Goal: Information Seeking & Learning: Check status

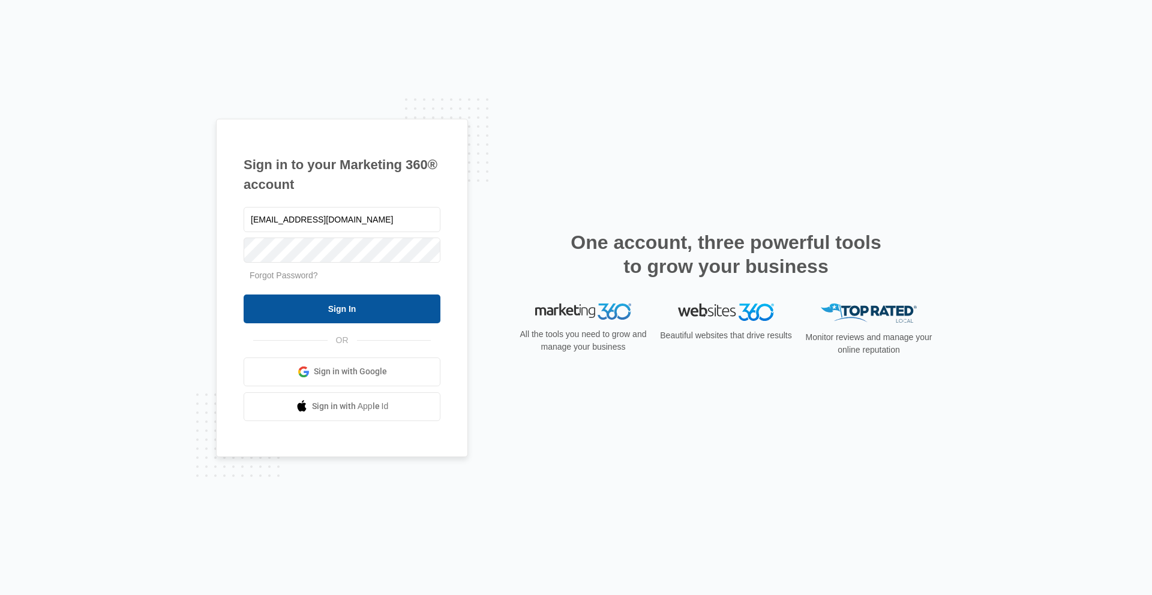
click at [325, 310] on input "Sign In" at bounding box center [342, 309] width 197 height 29
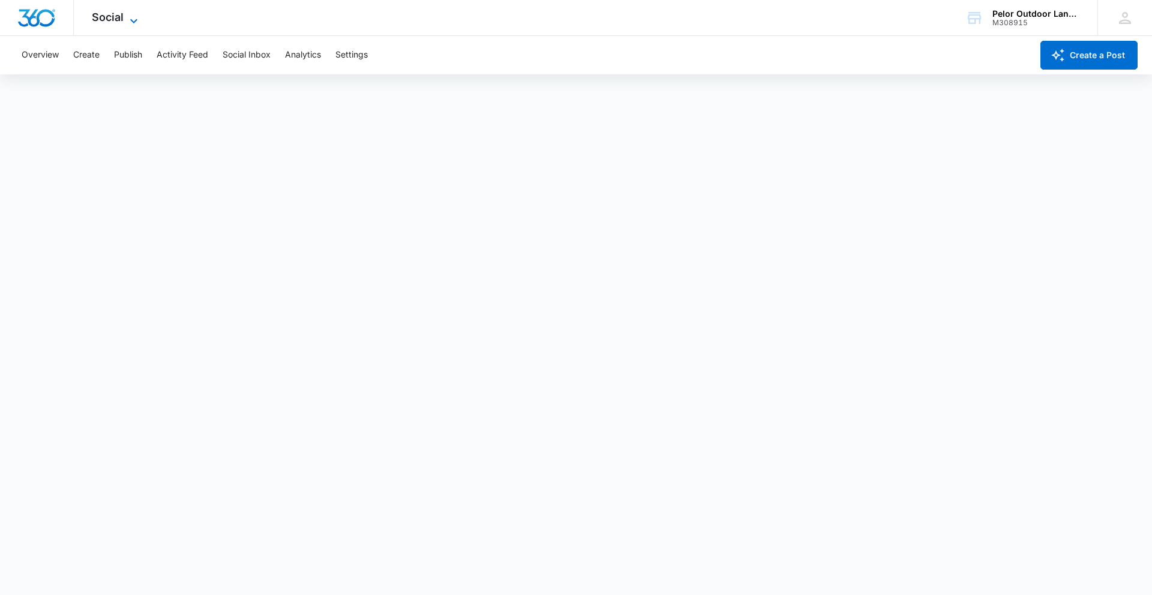
click at [117, 16] on span "Social" at bounding box center [108, 17] width 32 height 13
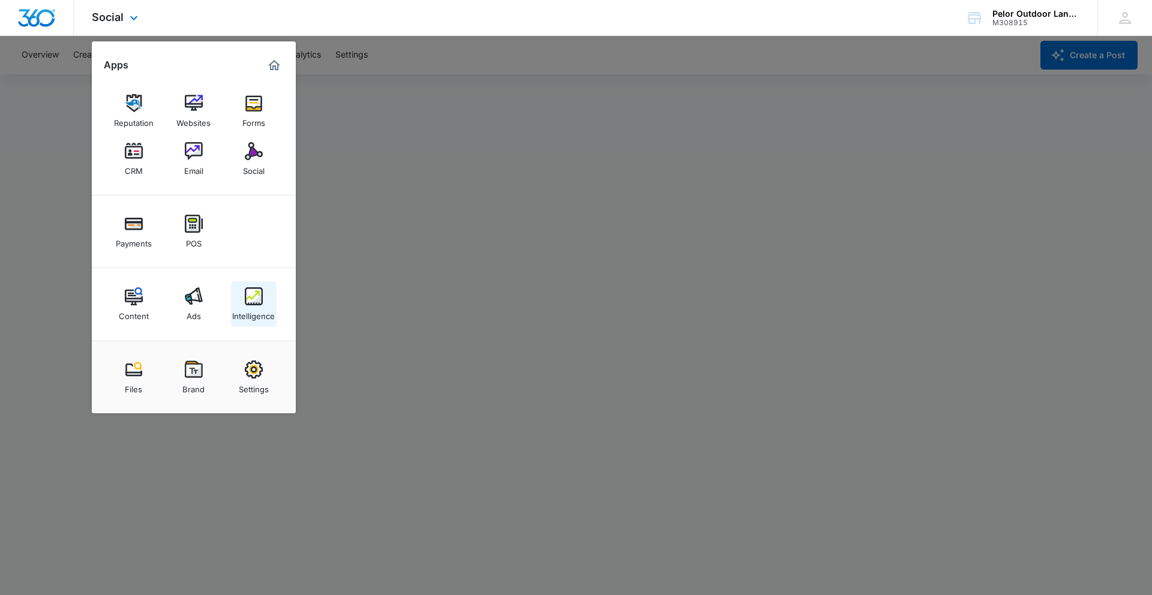
click at [253, 305] on link "Intelligence" at bounding box center [254, 304] width 46 height 46
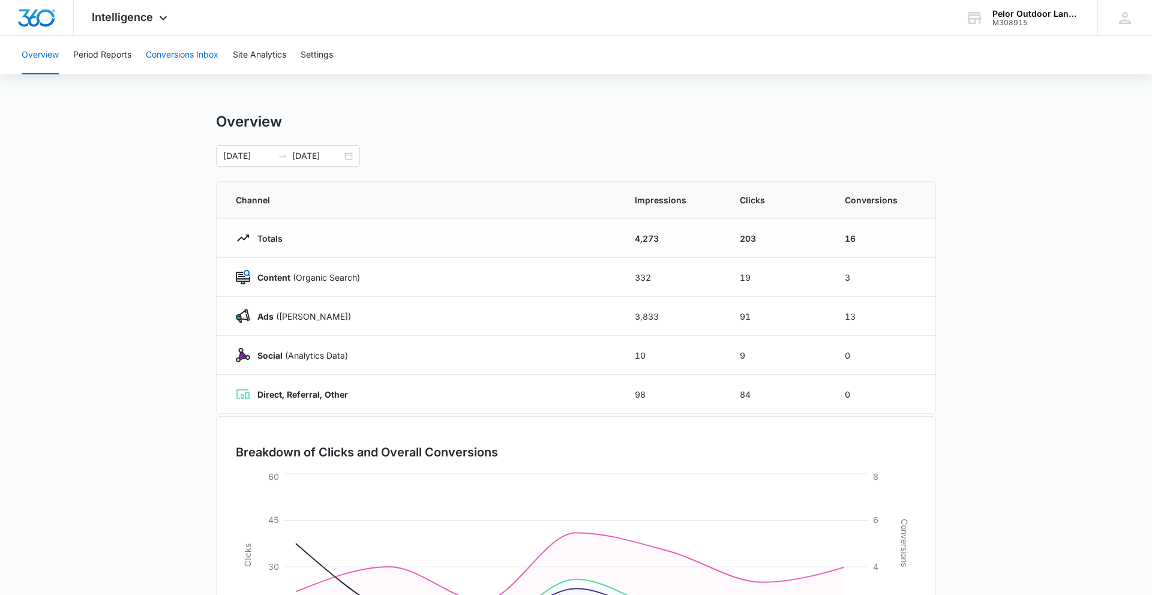
click at [170, 50] on button "Conversions Inbox" at bounding box center [182, 55] width 73 height 38
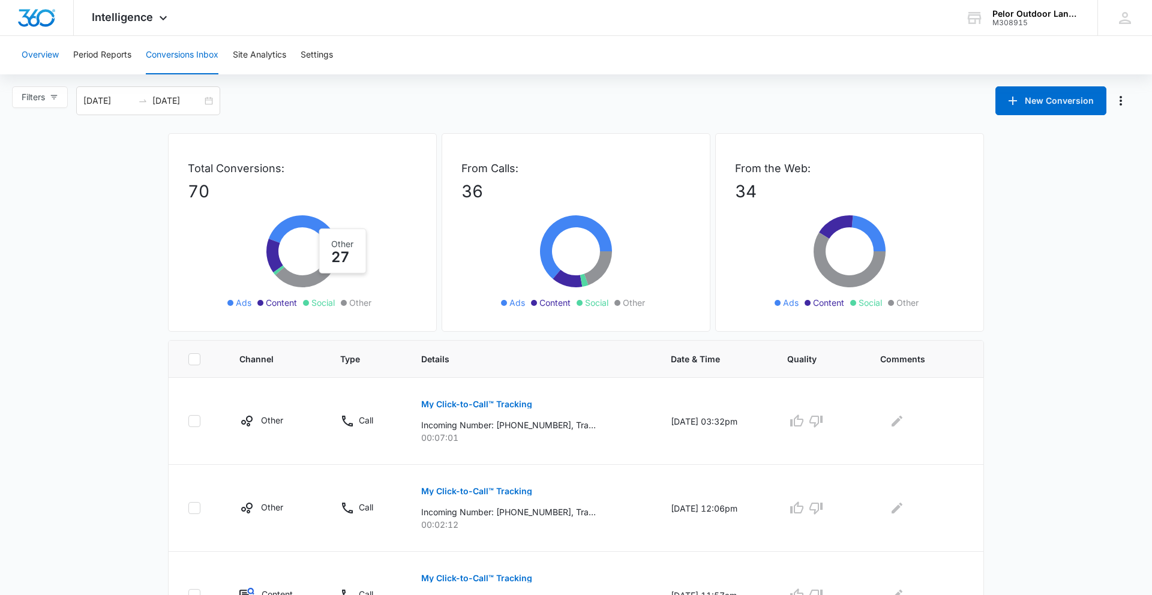
click at [33, 60] on button "Overview" at bounding box center [40, 55] width 37 height 38
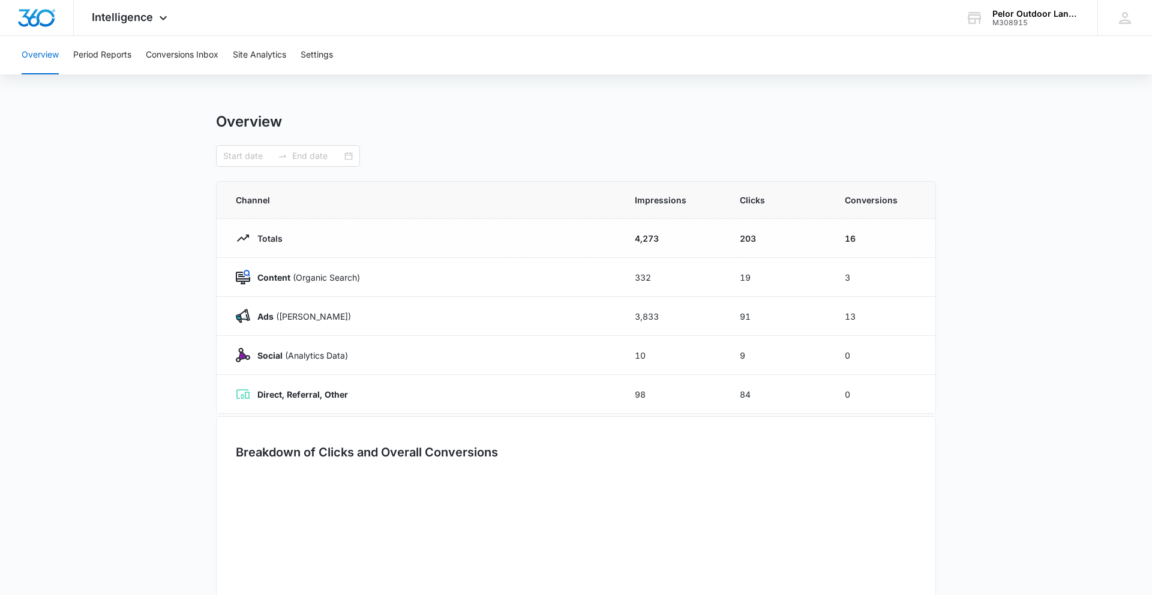
type input "04/27/2025"
type input "05/03/2025"
click at [34, 58] on button "Overview" at bounding box center [40, 55] width 37 height 38
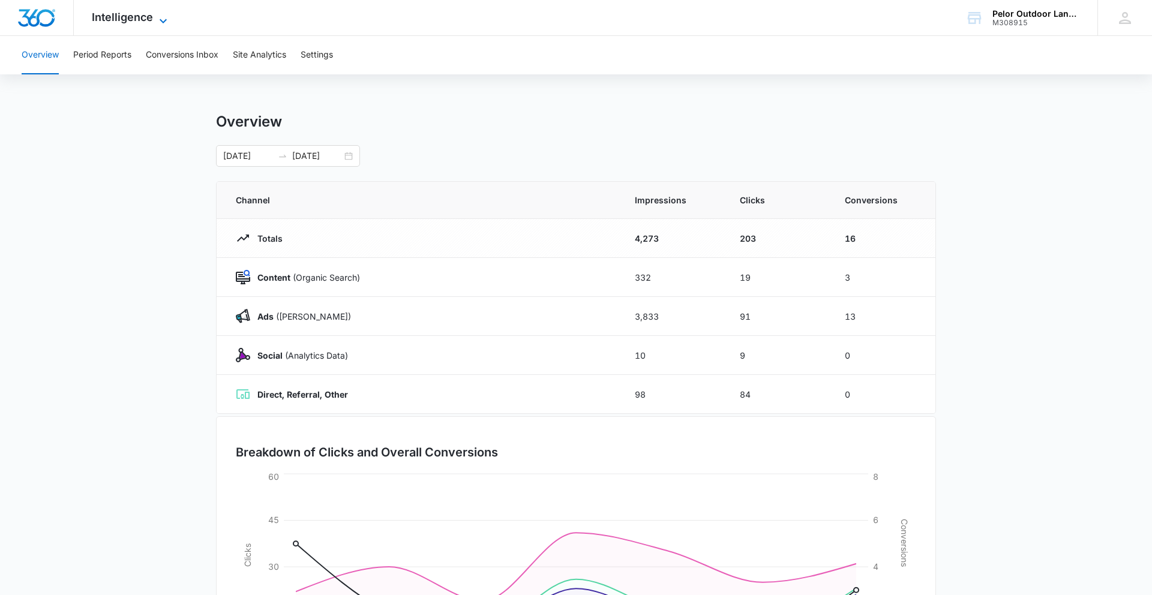
click at [118, 21] on span "Intelligence" at bounding box center [122, 17] width 61 height 13
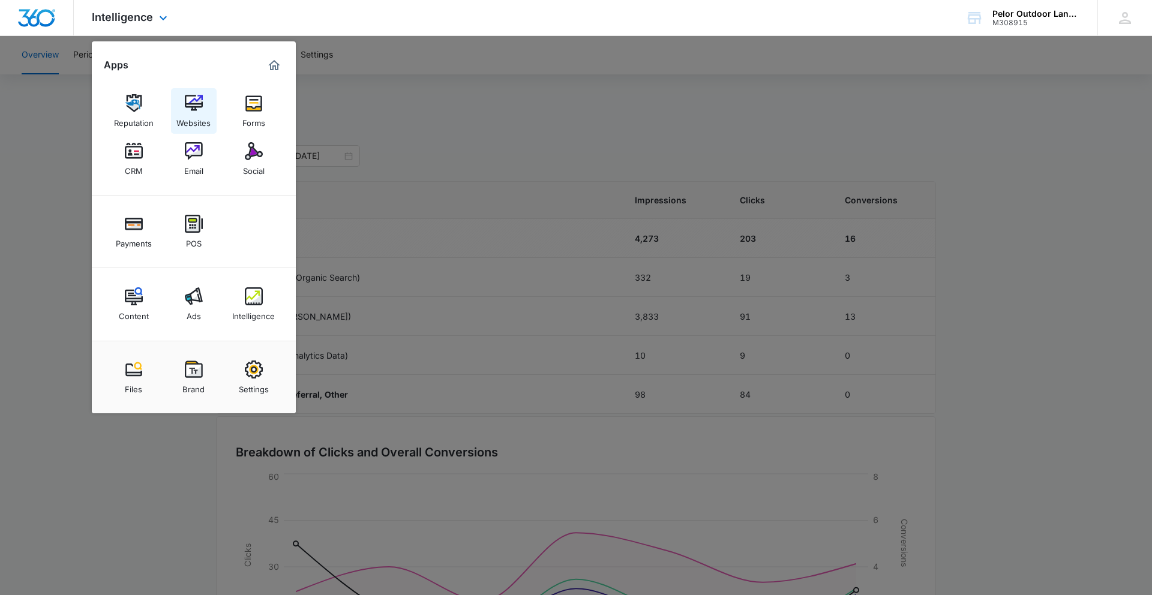
click at [205, 115] on div "Websites" at bounding box center [193, 120] width 34 height 16
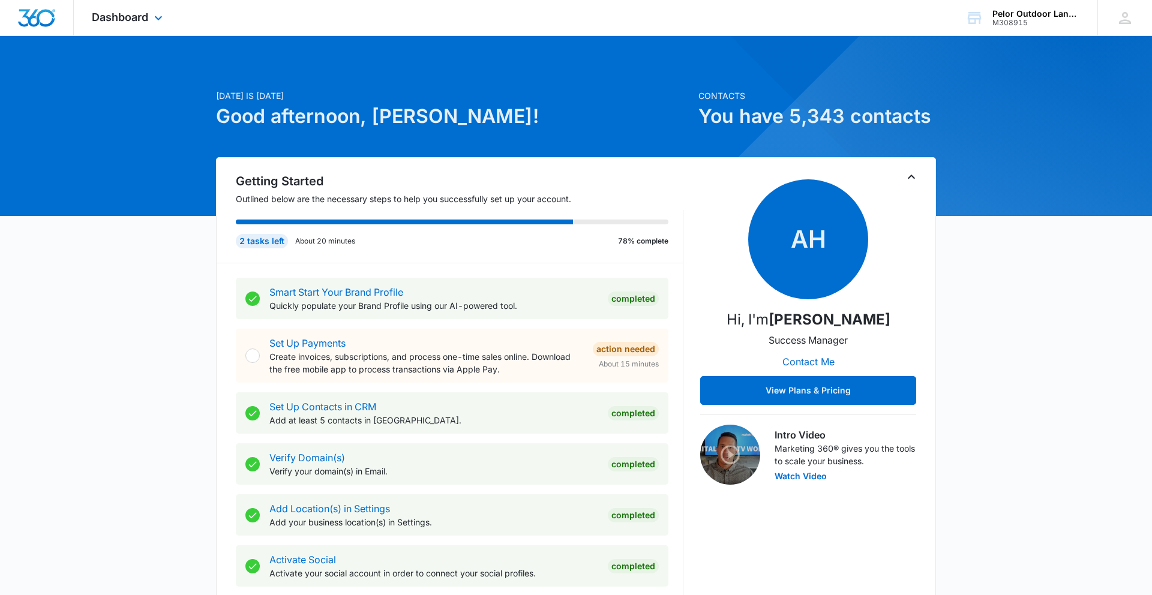
click at [37, 26] on img "Dashboard" at bounding box center [36, 18] width 38 height 18
